Goal: Task Accomplishment & Management: Manage account settings

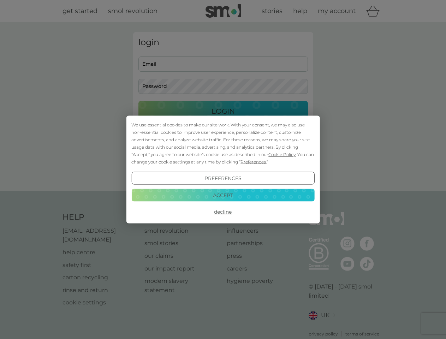
click at [282, 154] on span "Cookie Policy" at bounding box center [281, 154] width 27 height 5
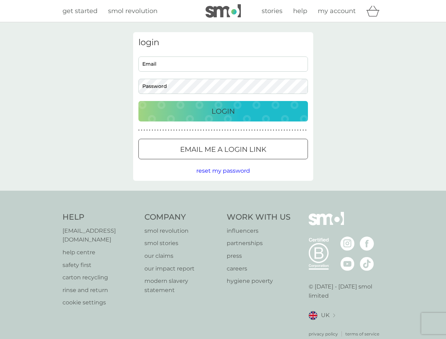
click at [253, 162] on div "login Email Password Login ● ● ● ● ● ● ● ● ● ● ● ● ● ● ● ● ● ● ● ● ● ● ● ● ● ● …" at bounding box center [223, 106] width 180 height 149
click at [223, 178] on div "login Email Password Login ● ● ● ● ● ● ● ● ● ● ● ● ● ● ● ● ● ● ● ● ● ● ● ● ● ● …" at bounding box center [223, 106] width 180 height 149
click at [223, 212] on div "Help [EMAIL_ADDRESS][DOMAIN_NAME] help centre safety first carton recycling rin…" at bounding box center [223, 274] width 321 height 125
click at [223, 195] on div "Help [EMAIL_ADDRESS][DOMAIN_NAME] help centre safety first carton recycling rin…" at bounding box center [223, 275] width 446 height 168
